Goal: Communication & Community: Answer question/provide support

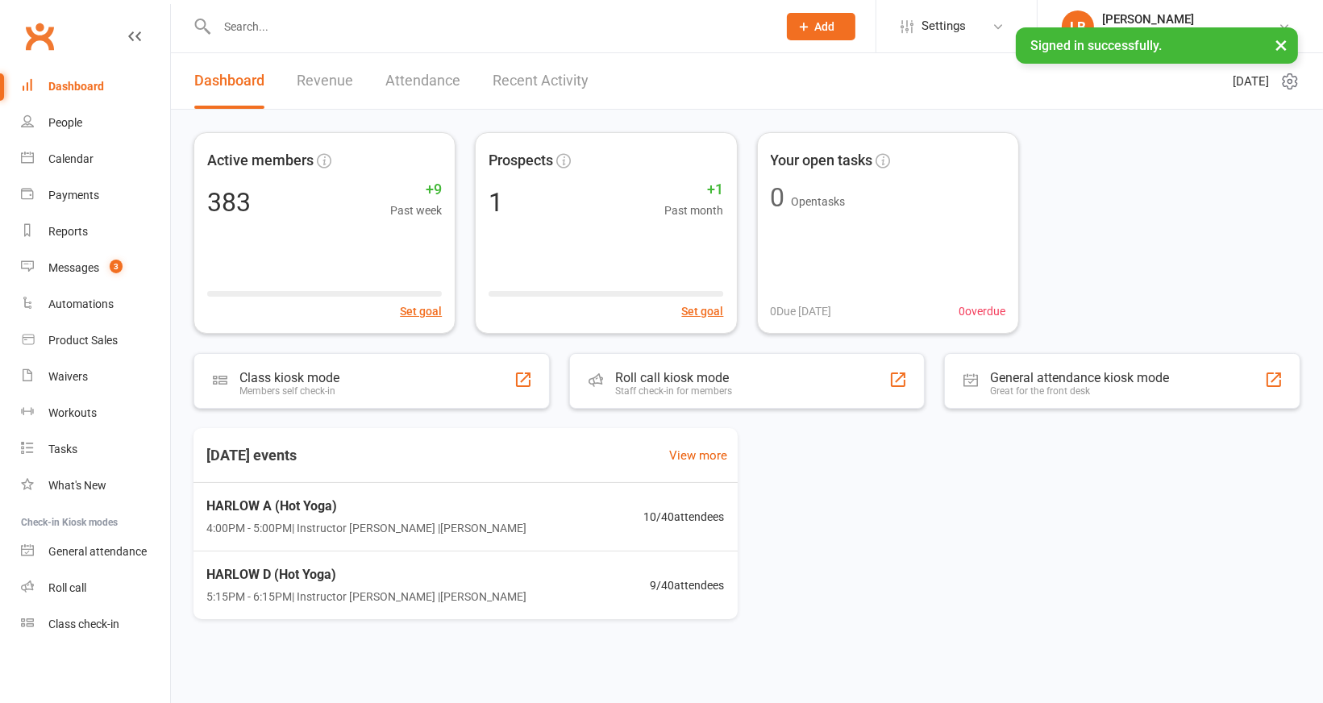
click at [330, 87] on link "Revenue" at bounding box center [325, 81] width 56 height 56
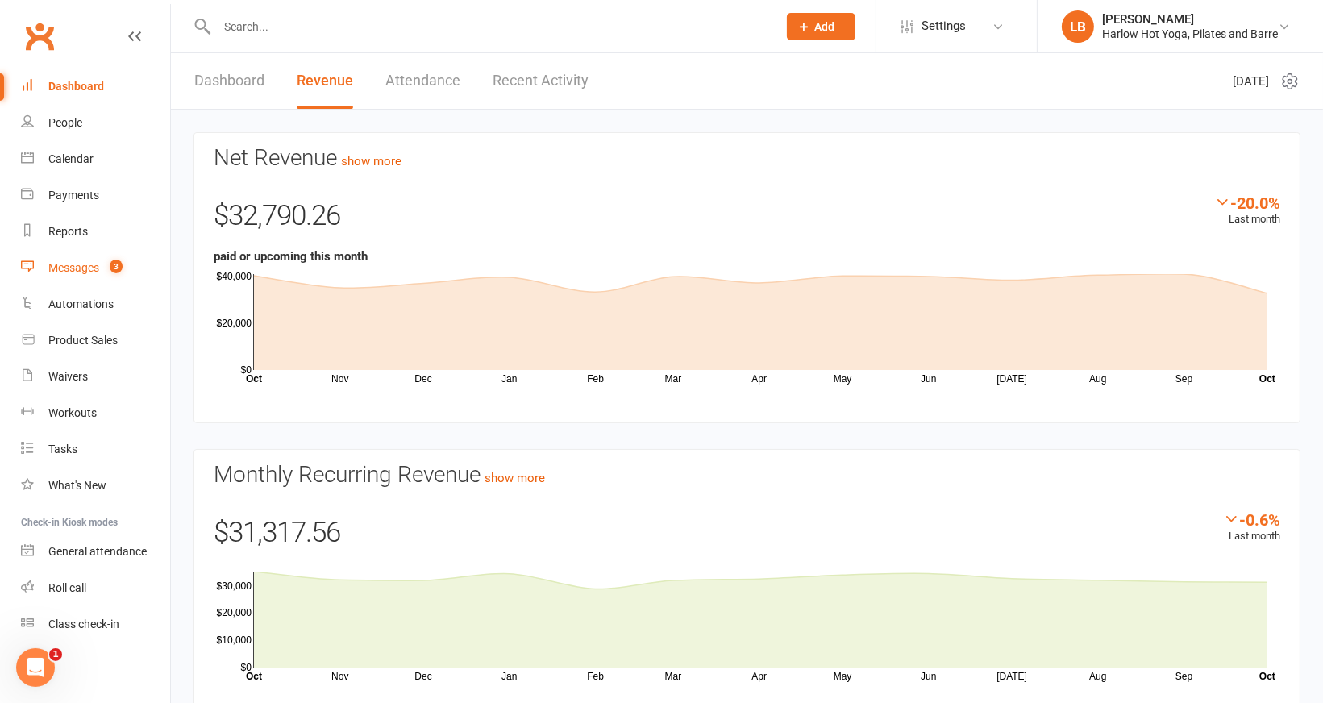
click at [132, 271] on link "Messages 3" at bounding box center [95, 268] width 149 height 36
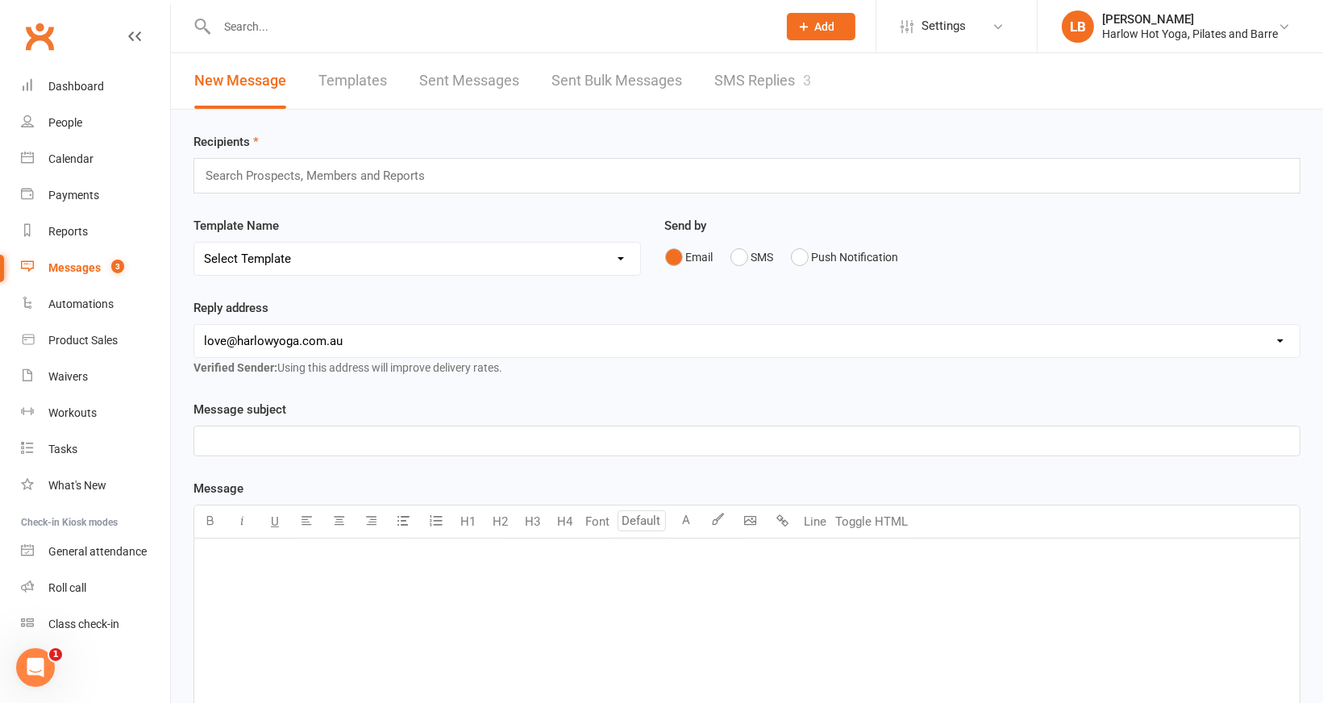
click at [761, 76] on link "SMS Replies 3" at bounding box center [762, 81] width 97 height 56
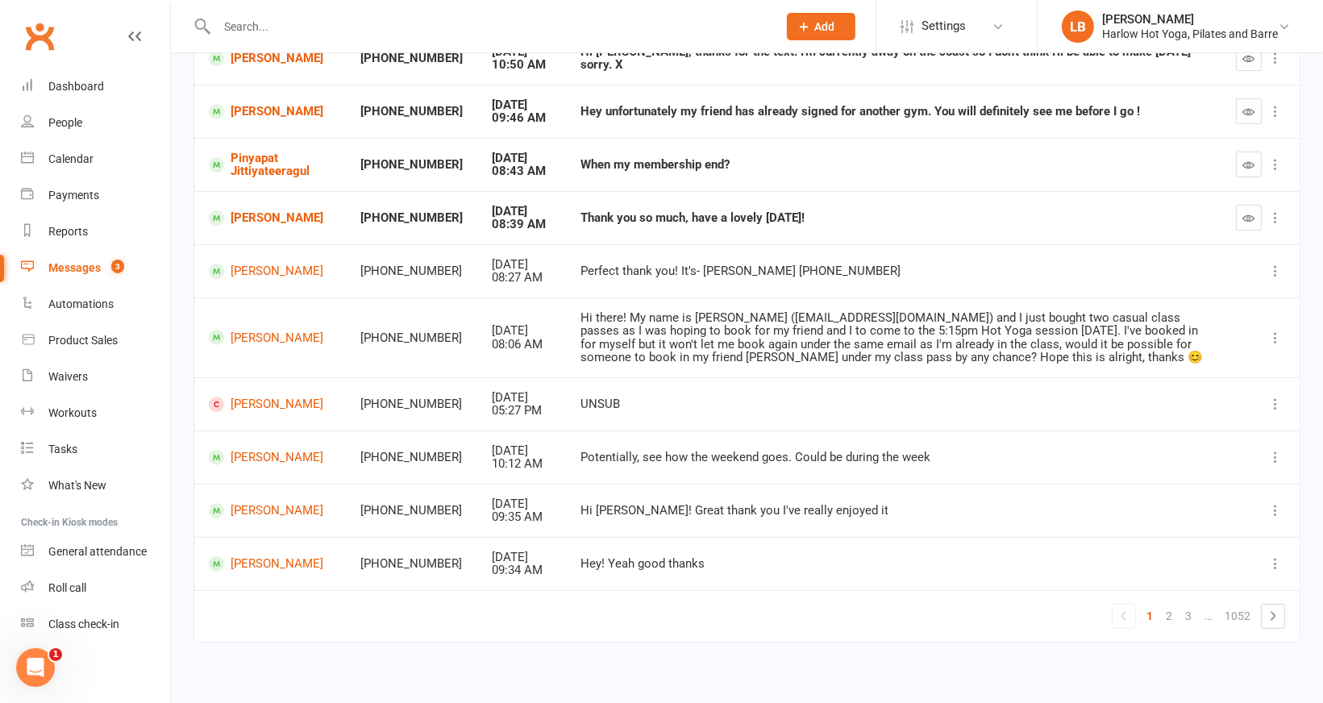
scroll to position [210, 0]
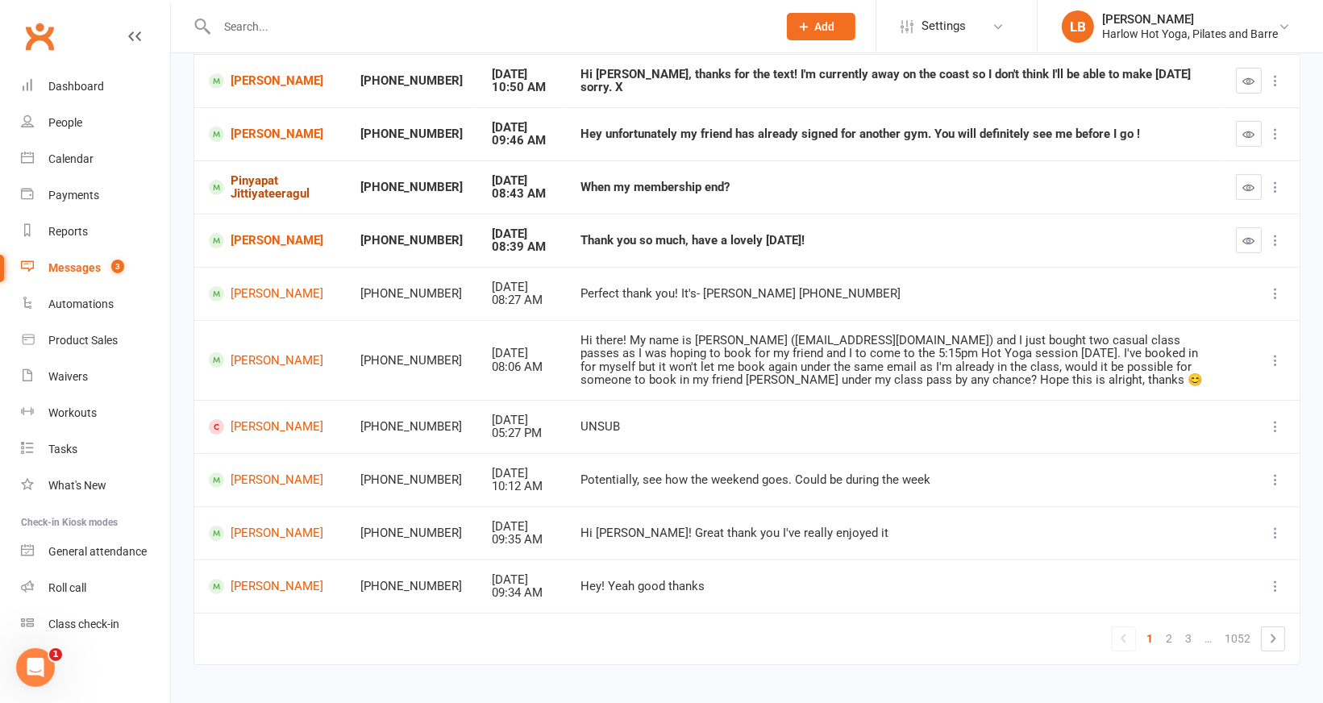
click at [283, 189] on link "Pinyapat Jittiyateeragul" at bounding box center [270, 187] width 123 height 27
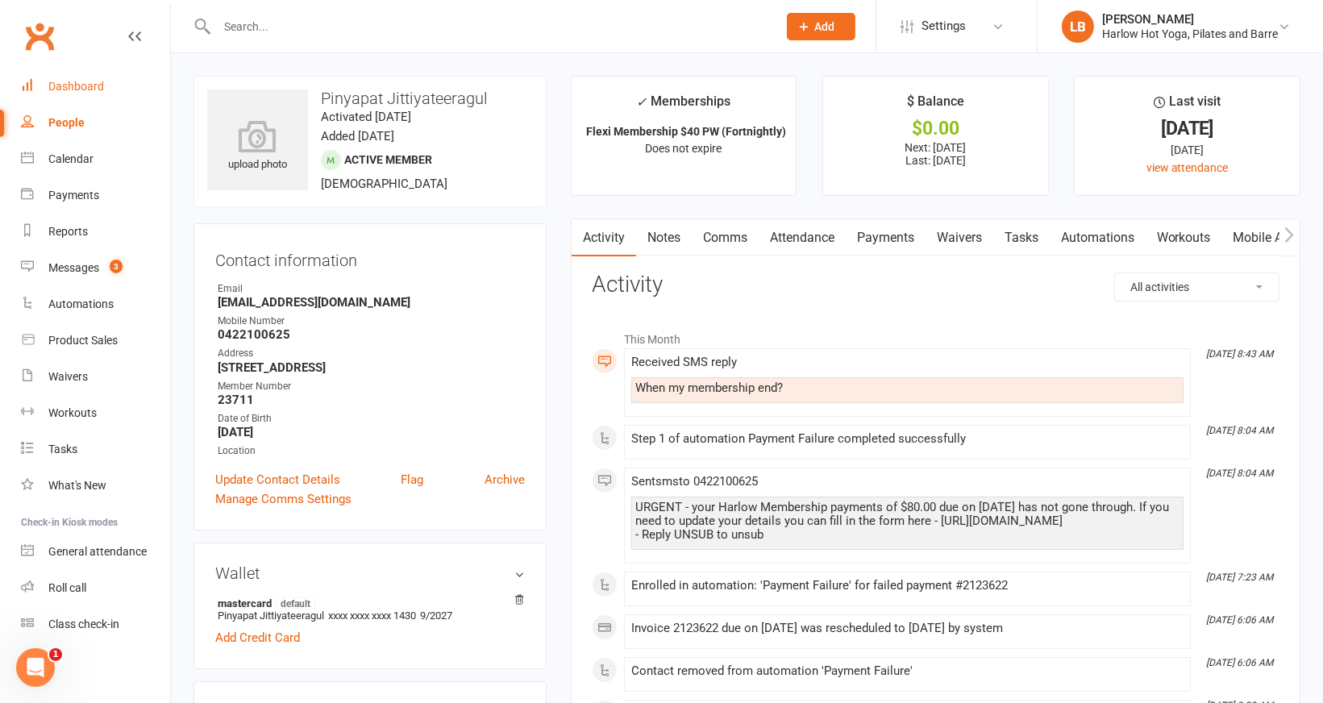
click at [149, 81] on link "Dashboard" at bounding box center [95, 87] width 149 height 36
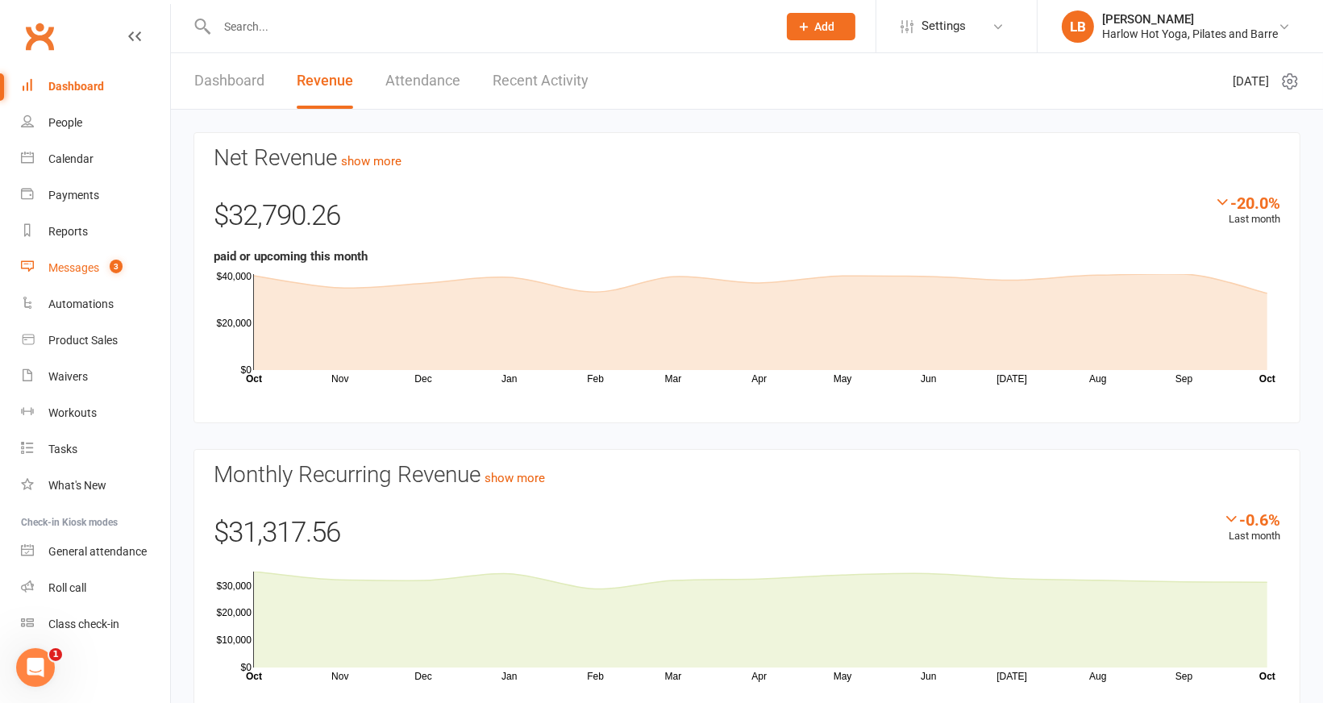
click at [122, 264] on span "3" at bounding box center [116, 267] width 13 height 14
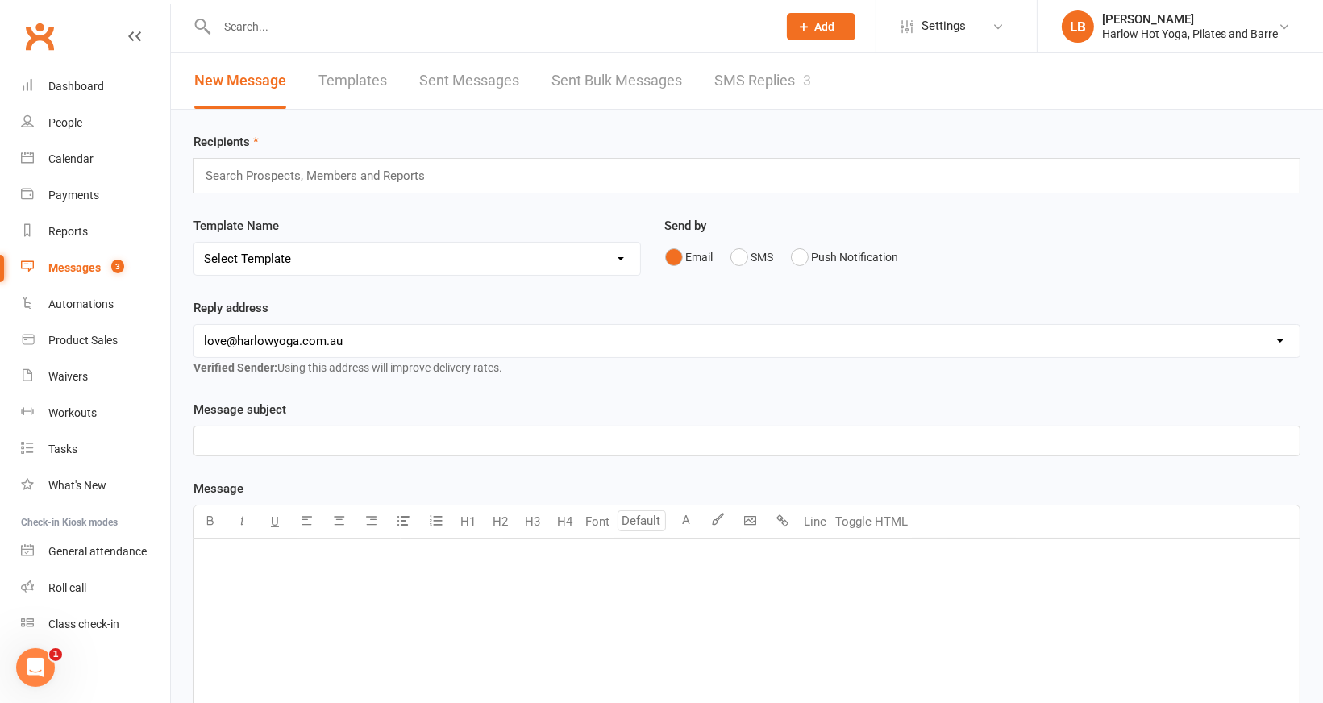
click at [726, 93] on link "SMS Replies 3" at bounding box center [762, 81] width 97 height 56
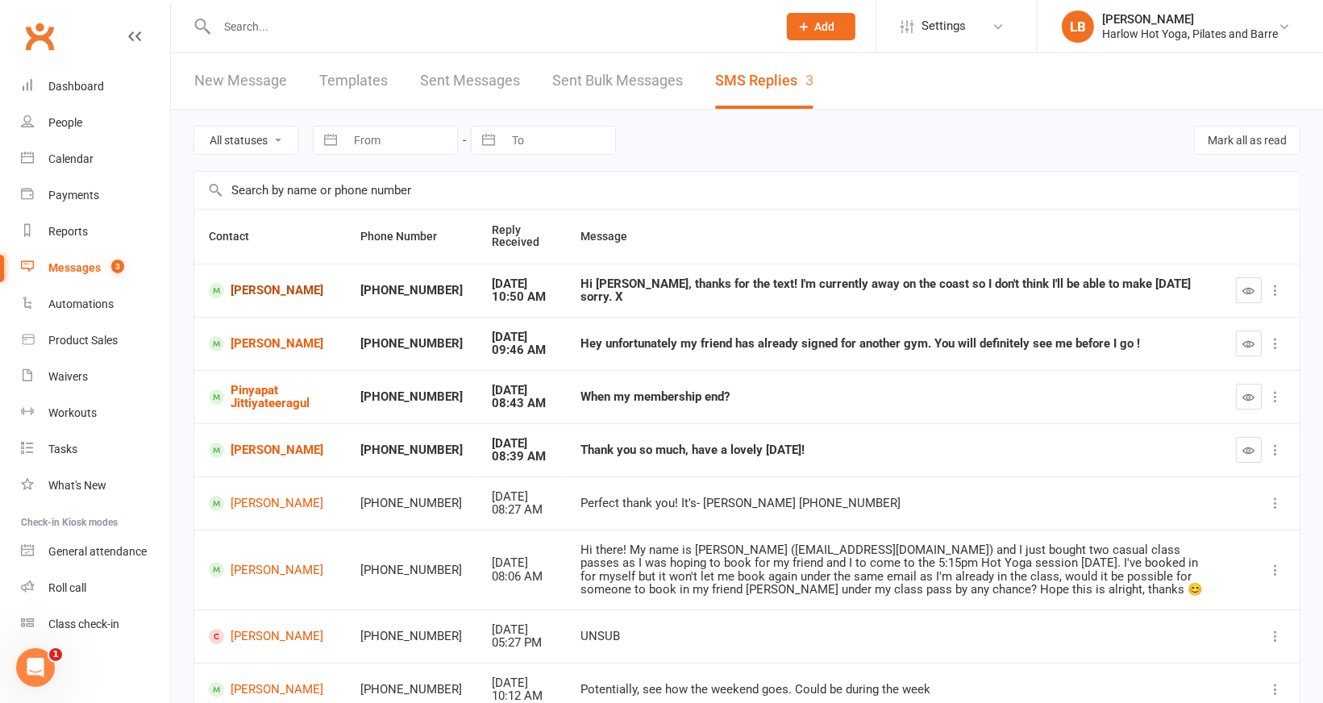
click at [277, 287] on link "[PERSON_NAME]" at bounding box center [270, 290] width 123 height 15
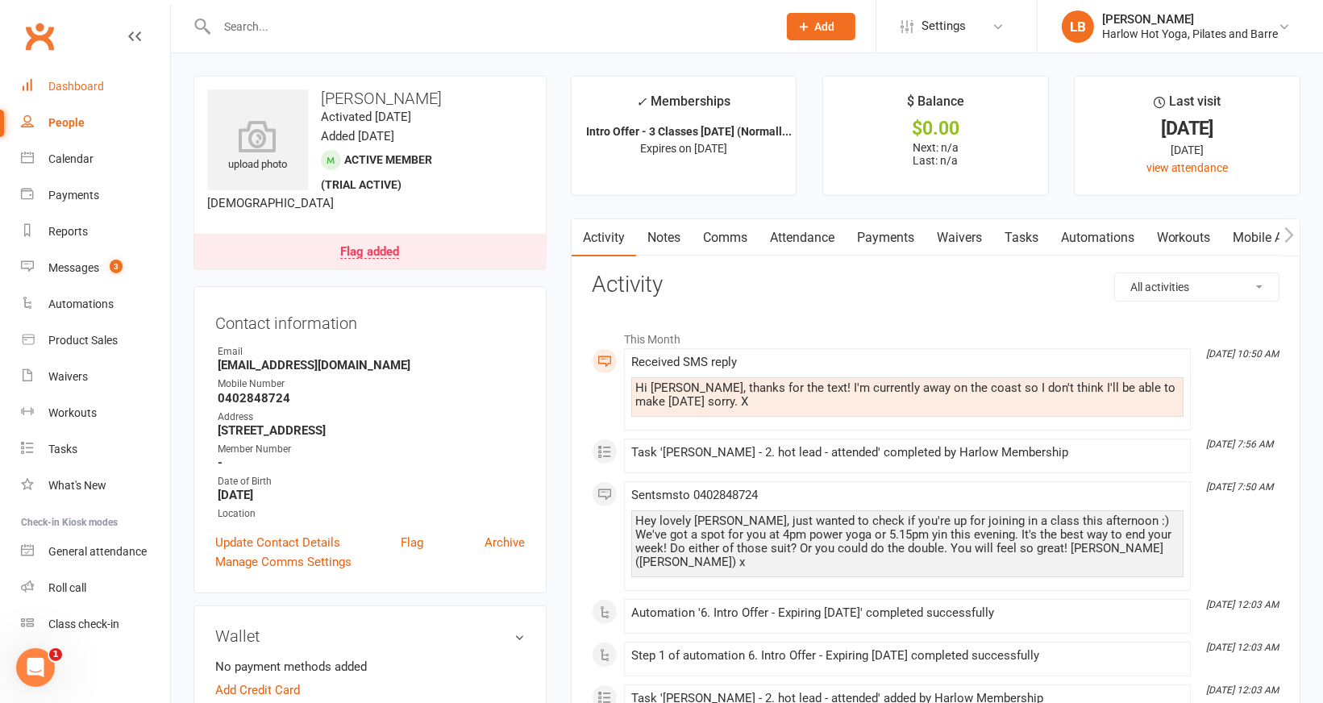
click at [127, 77] on link "Dashboard" at bounding box center [95, 87] width 149 height 36
